Goal: Find contact information: Find contact information

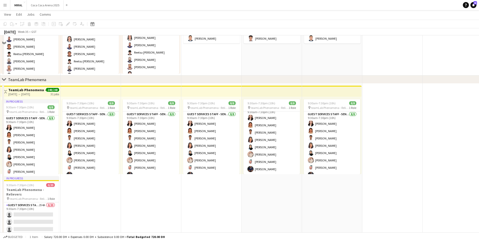
scroll to position [151, 0]
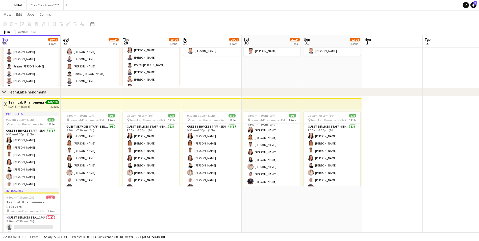
click at [3, 6] on app-icon "Menu" at bounding box center [5, 5] width 4 height 4
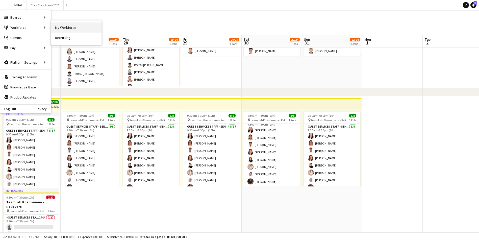
click at [59, 28] on link "My Workforce" at bounding box center [76, 27] width 50 height 10
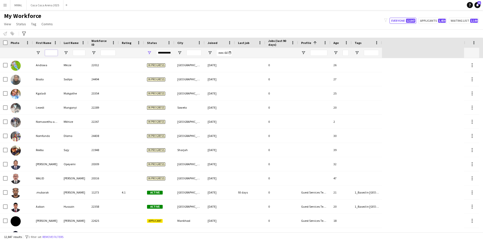
click at [51, 53] on input "First Name Filter Input" at bounding box center [51, 53] width 13 height 6
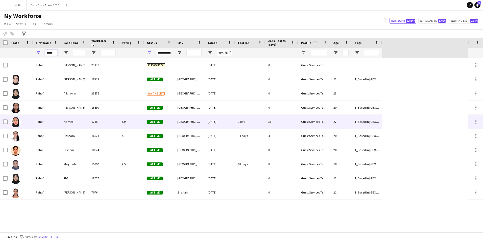
type input "*****"
click at [58, 122] on div "Rahaf" at bounding box center [47, 122] width 28 height 14
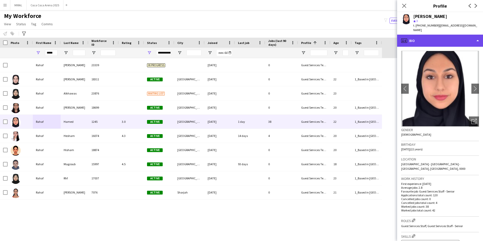
click at [467, 35] on div "profile Bio" at bounding box center [440, 41] width 86 height 12
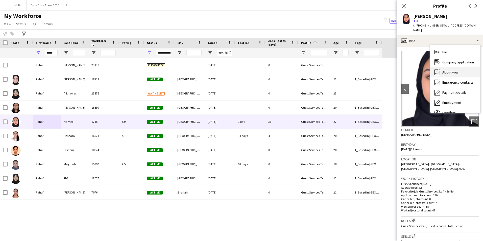
click at [456, 70] on span "About you" at bounding box center [449, 72] width 15 height 5
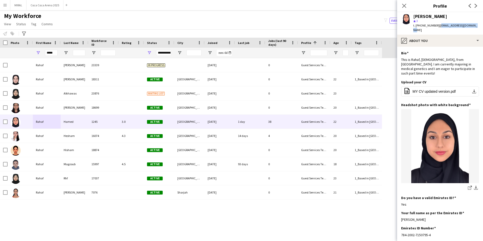
drag, startPoint x: 437, startPoint y: 25, endPoint x: 474, endPoint y: 26, distance: 37.6
click at [474, 26] on div "[PERSON_NAME] star 3 t. [PHONE_NUMBER] | [EMAIL_ADDRESS][DOMAIN_NAME]" at bounding box center [440, 23] width 86 height 22
copy span "[EMAIL_ADDRESS][DOMAIN_NAME]"
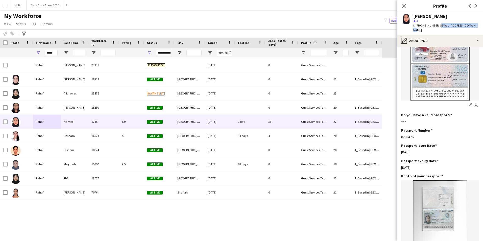
scroll to position [252, 0]
drag, startPoint x: 401, startPoint y: 126, endPoint x: 419, endPoint y: 127, distance: 18.4
click at [419, 127] on app-section-data-types "Bio Edit this field This is Rahaf, [DEMOGRAPHIC_DATA], from [GEOGRAPHIC_DATA]. …" at bounding box center [440, 144] width 86 height 194
copy div "0293476"
drag, startPoint x: 418, startPoint y: 142, endPoint x: 401, endPoint y: 144, distance: 16.8
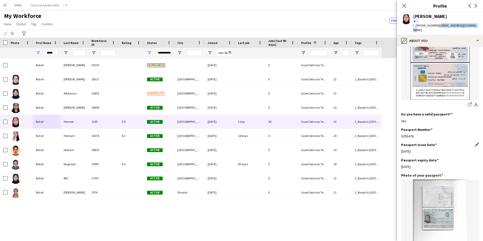
click at [401, 149] on div "[DATE]" at bounding box center [440, 151] width 78 height 5
copy div "[DATE]"
drag, startPoint x: 417, startPoint y: 157, endPoint x: 401, endPoint y: 157, distance: 16.4
click at [401, 157] on app-section-data-types "Bio Edit this field This is Rahaf, [DEMOGRAPHIC_DATA], from [GEOGRAPHIC_DATA]. …" at bounding box center [440, 144] width 86 height 194
copy div "[DATE]"
